Goal: Task Accomplishment & Management: Manage account settings

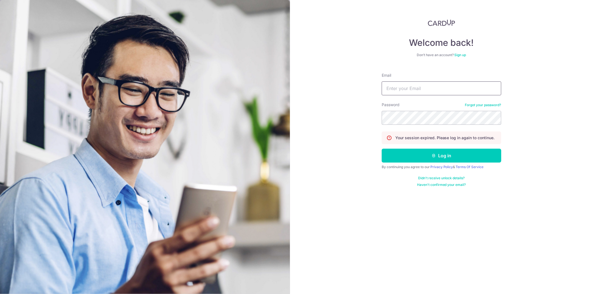
click at [431, 83] on input "Email" at bounding box center [441, 88] width 119 height 14
type input "[EMAIL_ADDRESS][DOMAIN_NAME]"
click at [382, 149] on button "Log in" at bounding box center [441, 156] width 119 height 14
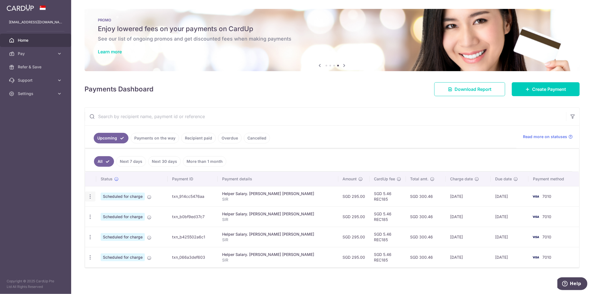
click at [90, 196] on icon "button" at bounding box center [90, 197] width 6 height 6
click at [117, 225] on span "Cancel payment" at bounding box center [119, 225] width 37 height 7
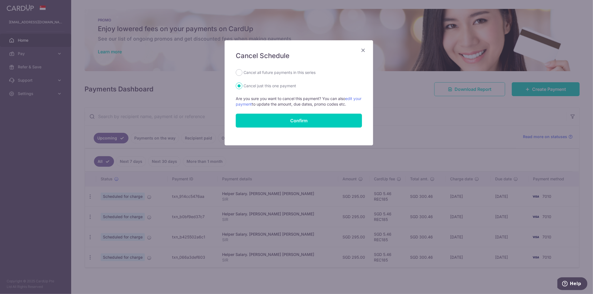
click at [278, 73] on label "Cancel all future payments in this series" at bounding box center [279, 72] width 72 height 7
click at [242, 73] on input "Cancel all future payments in this series" at bounding box center [239, 72] width 7 height 7
radio input "true"
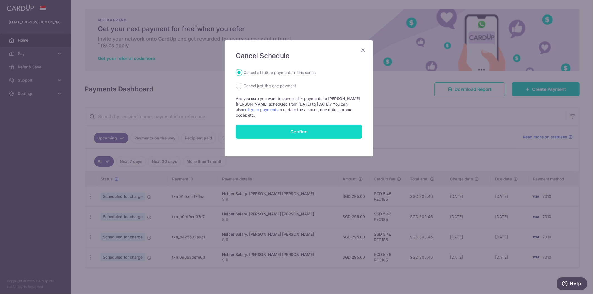
click at [303, 126] on button "Confirm" at bounding box center [299, 132] width 126 height 14
